Goal: Information Seeking & Learning: Learn about a topic

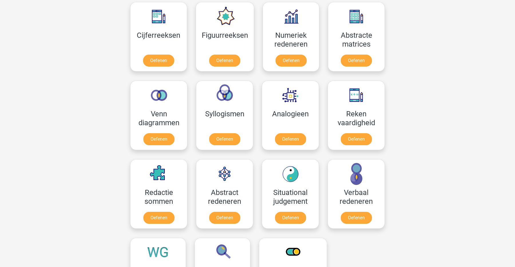
scroll to position [266, 0]
click at [364, 147] on link "Oefenen" at bounding box center [356, 141] width 33 height 13
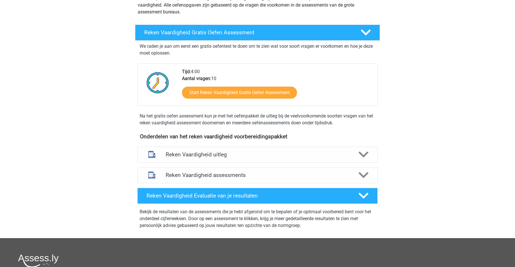
scroll to position [78, 0]
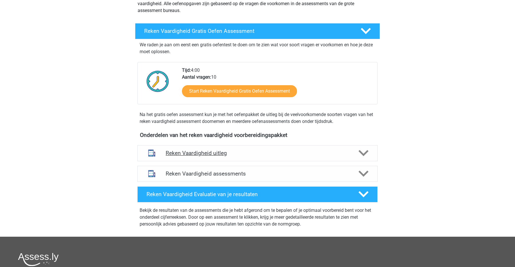
click at [258, 151] on h4 "Reken Vaardigheid uitleg" at bounding box center [258, 153] width 184 height 7
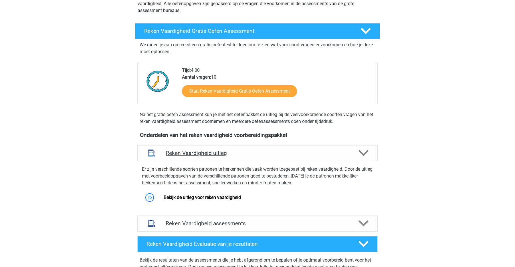
scroll to position [100, 0]
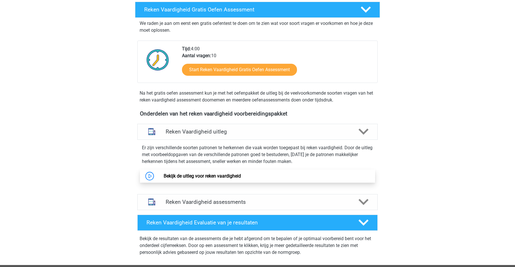
click at [235, 173] on link "Bekijk de uitleg voor reken vaardigheid" at bounding box center [202, 175] width 77 height 5
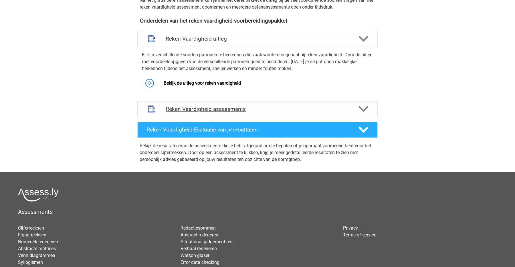
scroll to position [195, 0]
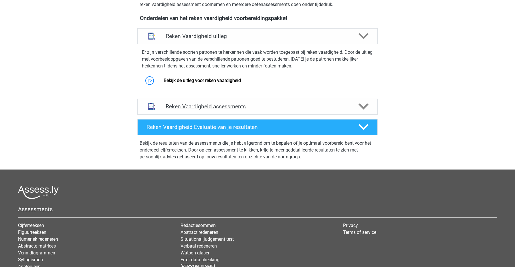
click at [299, 99] on div "Reken Vaardigheid assessments" at bounding box center [257, 107] width 240 height 16
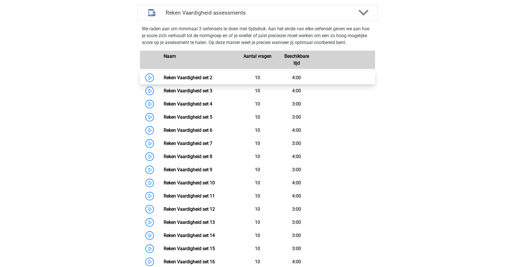
scroll to position [291, 0]
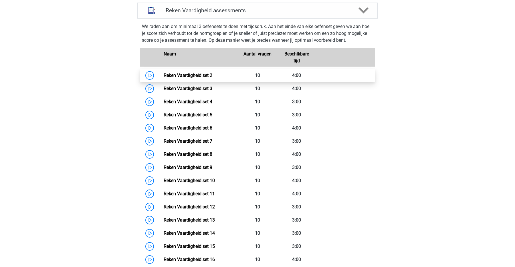
click at [202, 74] on link "Reken Vaardigheid set 2" at bounding box center [188, 75] width 49 height 5
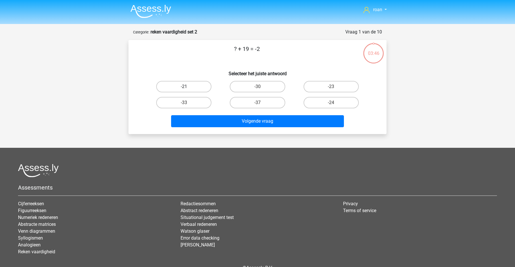
click at [192, 86] on label "-21" at bounding box center [183, 86] width 55 height 11
click at [188, 87] on input "-21" at bounding box center [186, 89] width 4 height 4
radio input "true"
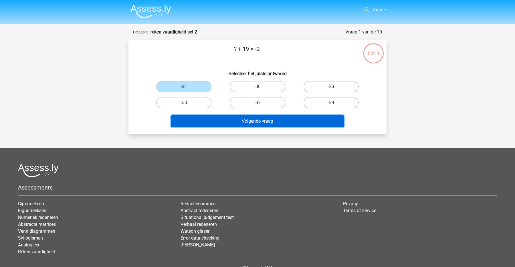
click at [240, 123] on button "Volgende vraag" at bounding box center [257, 121] width 173 height 12
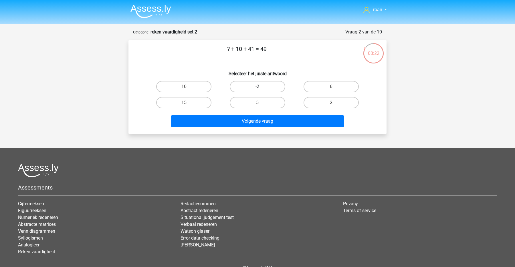
click at [240, 84] on label "-2" at bounding box center [257, 86] width 55 height 11
click at [258, 87] on input "-2" at bounding box center [260, 89] width 4 height 4
radio input "true"
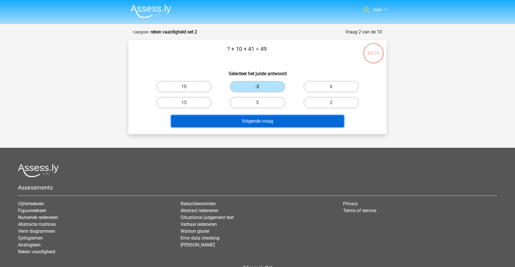
click at [270, 123] on button "Volgende vraag" at bounding box center [257, 121] width 173 height 12
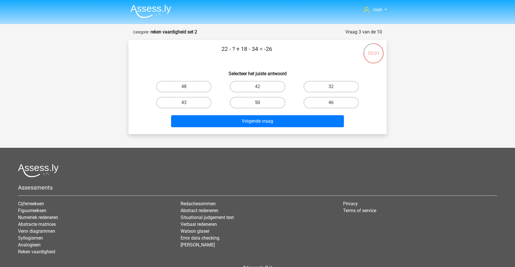
click at [249, 100] on label "50" at bounding box center [257, 102] width 55 height 11
click at [258, 103] on input "50" at bounding box center [260, 105] width 4 height 4
radio input "true"
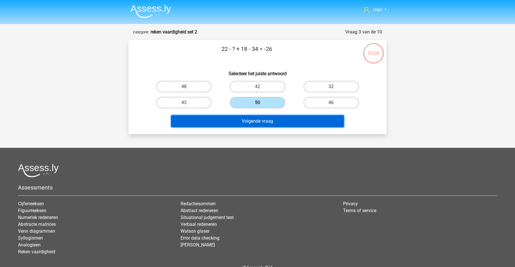
click at [240, 122] on button "Volgende vraag" at bounding box center [257, 121] width 173 height 12
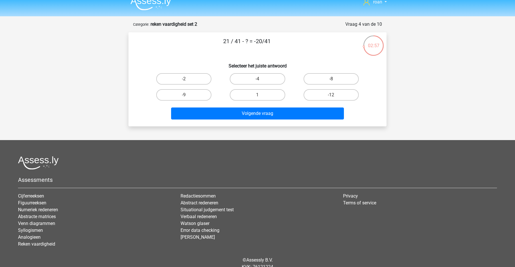
scroll to position [7, 0]
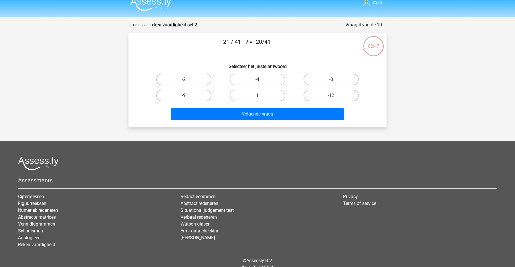
click at [257, 92] on label "1" at bounding box center [257, 95] width 55 height 11
click at [258, 96] on input "1" at bounding box center [260, 98] width 4 height 4
radio input "true"
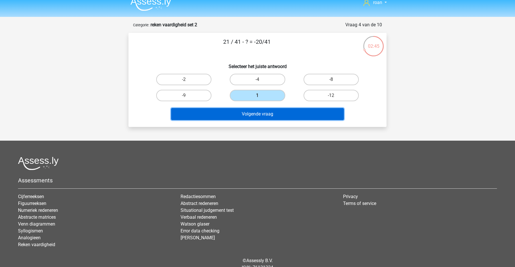
click at [252, 115] on button "Volgende vraag" at bounding box center [257, 114] width 173 height 12
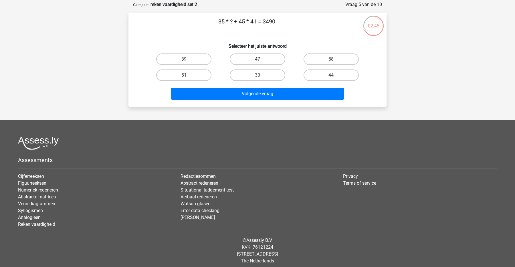
scroll to position [29, 0]
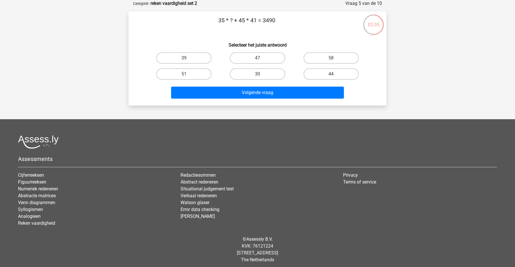
click at [341, 73] on label "44" at bounding box center [331, 73] width 55 height 11
click at [335, 74] on input "44" at bounding box center [333, 76] width 4 height 4
radio input "true"
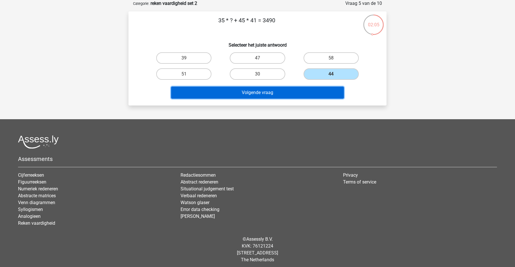
click at [308, 97] on button "Volgende vraag" at bounding box center [257, 93] width 173 height 12
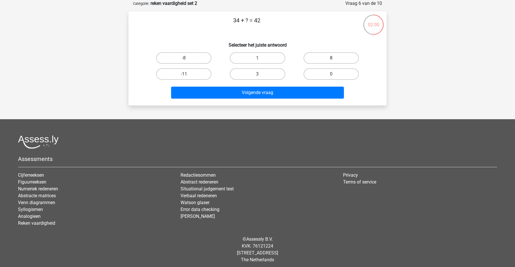
click at [326, 55] on label "8" at bounding box center [331, 57] width 55 height 11
click at [331, 58] on input "8" at bounding box center [333, 60] width 4 height 4
radio input "true"
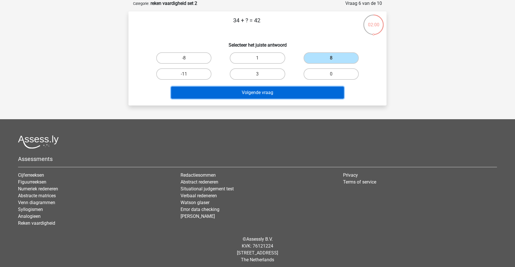
click at [305, 92] on button "Volgende vraag" at bounding box center [257, 93] width 173 height 12
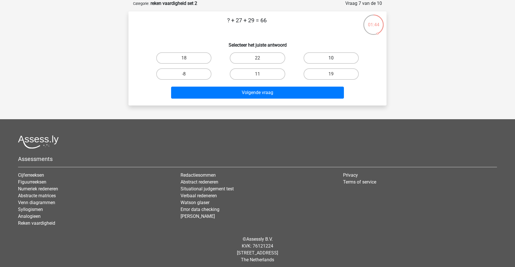
click at [324, 55] on label "10" at bounding box center [331, 57] width 55 height 11
click at [331, 58] on input "10" at bounding box center [333, 60] width 4 height 4
radio input "true"
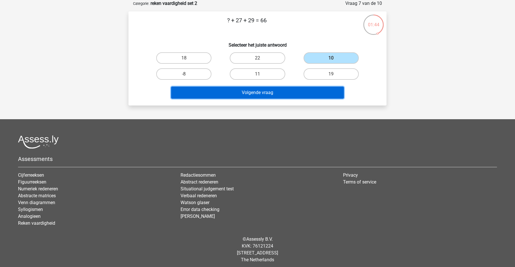
click at [297, 90] on button "Volgende vraag" at bounding box center [257, 93] width 173 height 12
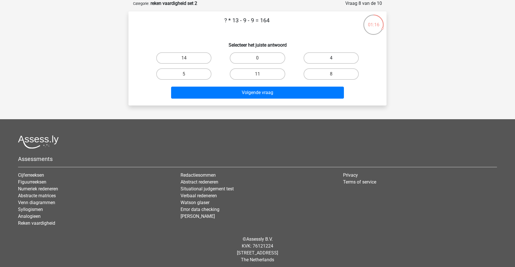
click at [328, 56] on label "4" at bounding box center [331, 57] width 55 height 11
click at [331, 58] on input "4" at bounding box center [333, 60] width 4 height 4
radio input "true"
click at [195, 58] on label "14" at bounding box center [183, 57] width 55 height 11
click at [188, 58] on input "14" at bounding box center [186, 60] width 4 height 4
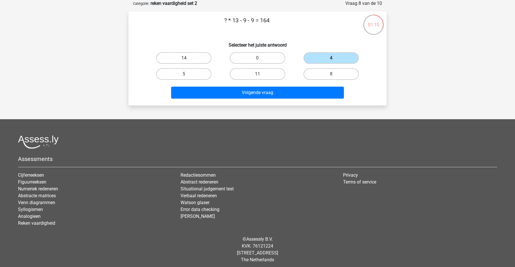
radio input "true"
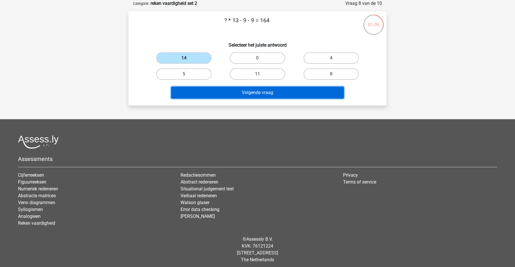
click at [232, 95] on button "Volgende vraag" at bounding box center [257, 93] width 173 height 12
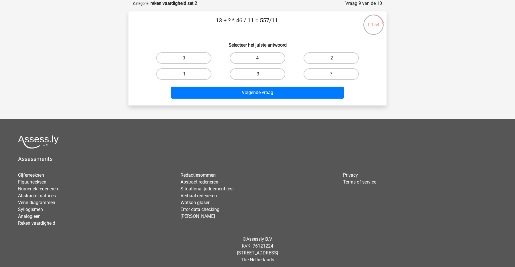
click at [328, 68] on label "7" at bounding box center [331, 73] width 55 height 11
click at [331, 74] on input "7" at bounding box center [333, 76] width 4 height 4
radio input "true"
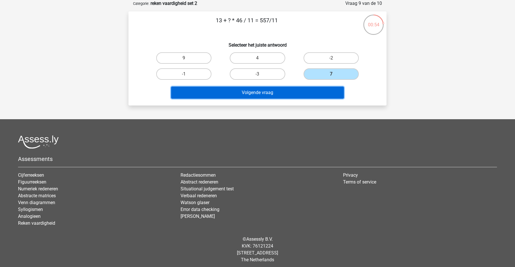
click at [313, 90] on button "Volgende vraag" at bounding box center [257, 93] width 173 height 12
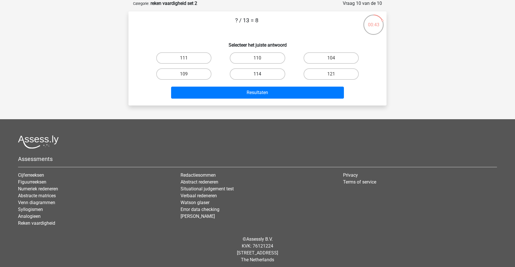
click at [278, 73] on label "114" at bounding box center [257, 73] width 55 height 11
click at [261, 74] on input "114" at bounding box center [260, 76] width 4 height 4
radio input "true"
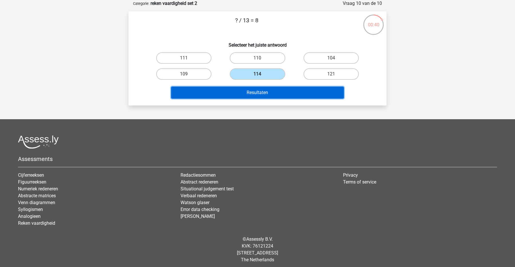
click at [276, 93] on button "Resultaten" at bounding box center [257, 93] width 173 height 12
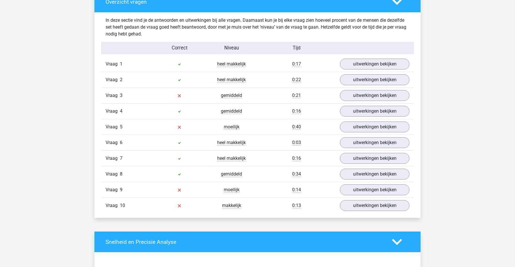
scroll to position [338, 0]
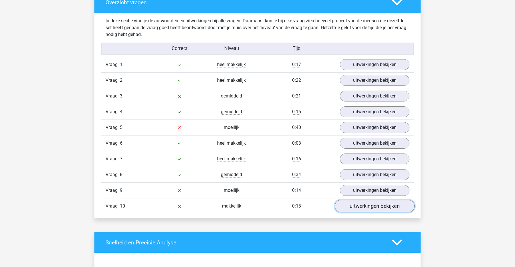
click at [353, 206] on link "uitwerkingen bekijken" at bounding box center [375, 206] width 80 height 13
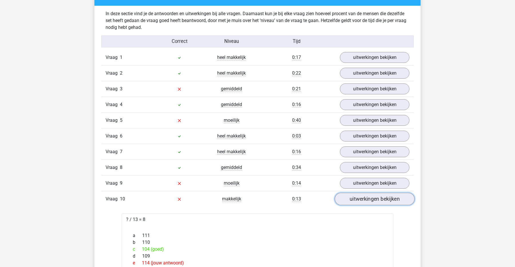
scroll to position [345, 0]
click at [359, 179] on link "uitwerkingen bekijken" at bounding box center [375, 183] width 80 height 13
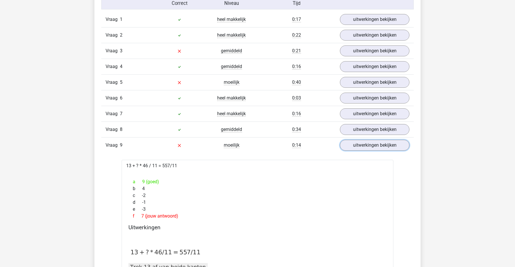
scroll to position [340, 0]
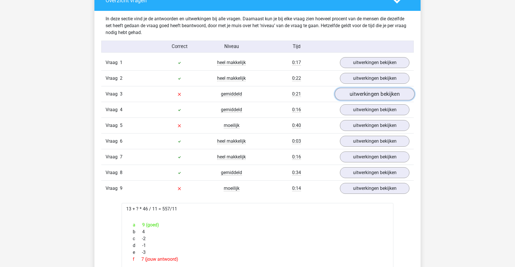
click at [363, 95] on link "uitwerkingen bekijken" at bounding box center [375, 94] width 80 height 13
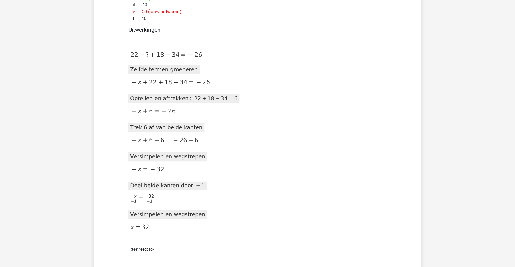
scroll to position [486, 0]
